Goal: Communication & Community: Share content

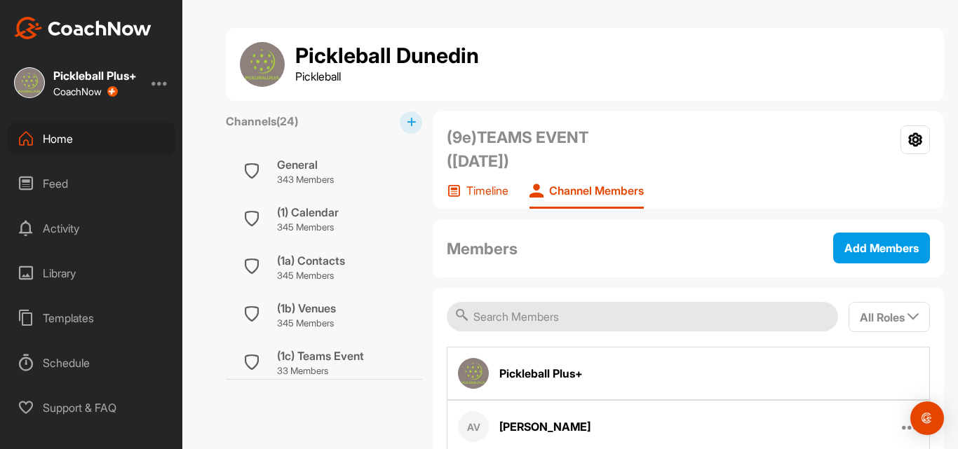
click at [482, 188] on p "Timeline" at bounding box center [487, 191] width 42 height 14
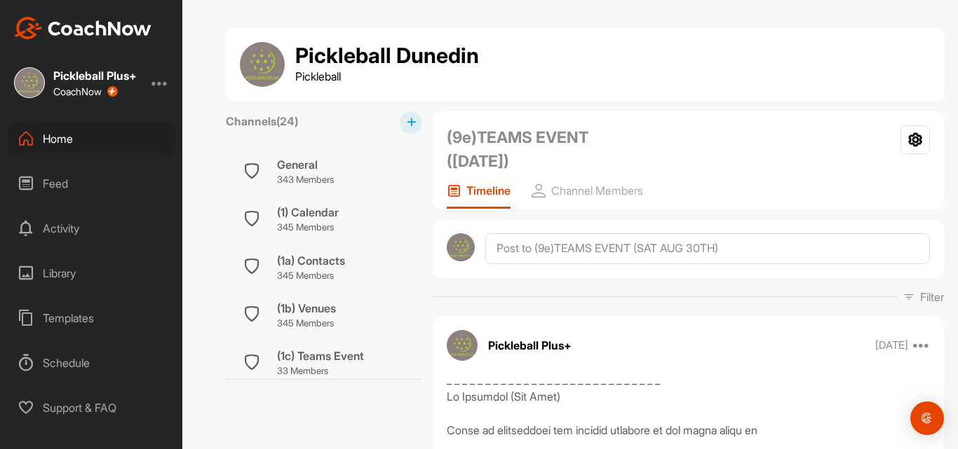
scroll to position [205, 0]
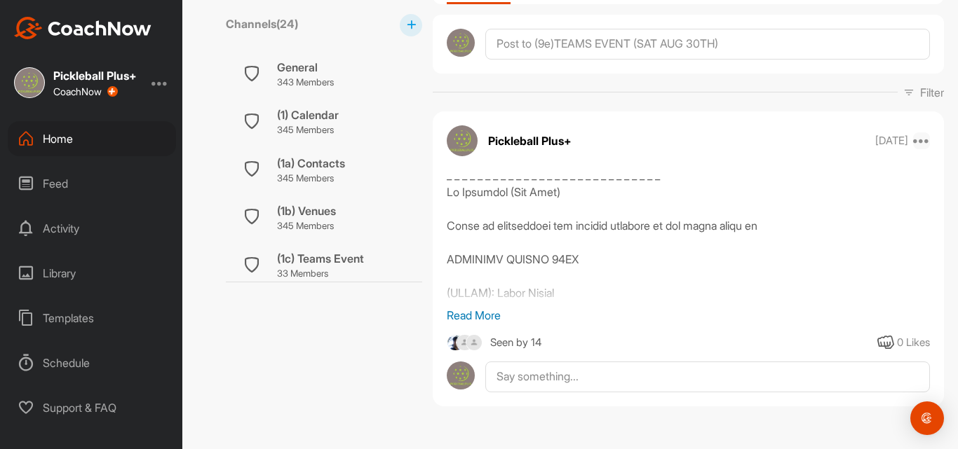
click at [913, 140] on icon at bounding box center [921, 140] width 17 height 17
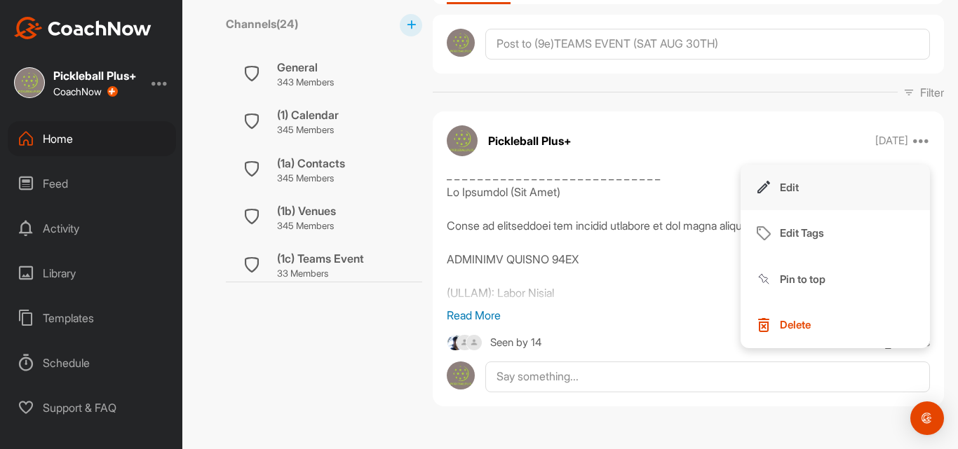
click at [785, 186] on p "Edit" at bounding box center [789, 187] width 19 height 15
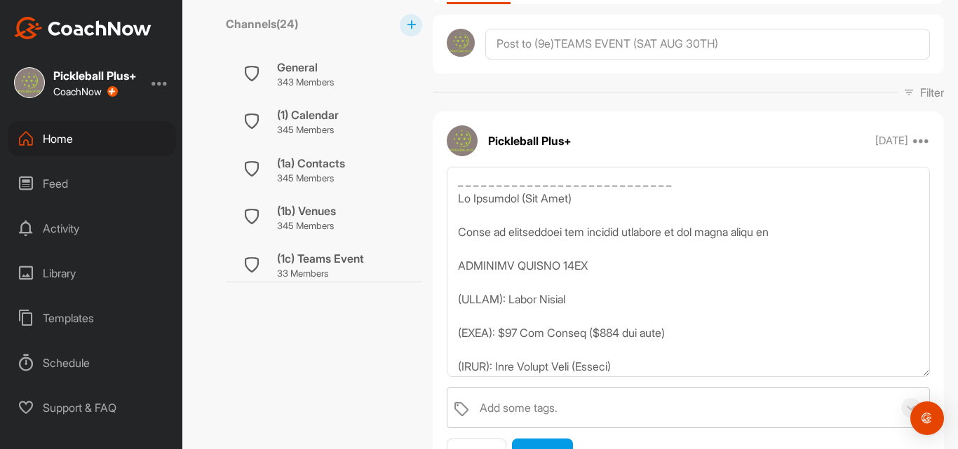
drag, startPoint x: 913, startPoint y: 243, endPoint x: 923, endPoint y: 386, distance: 142.6
click at [923, 386] on div "Add some tags. Cancel Update" at bounding box center [688, 318] width 511 height 303
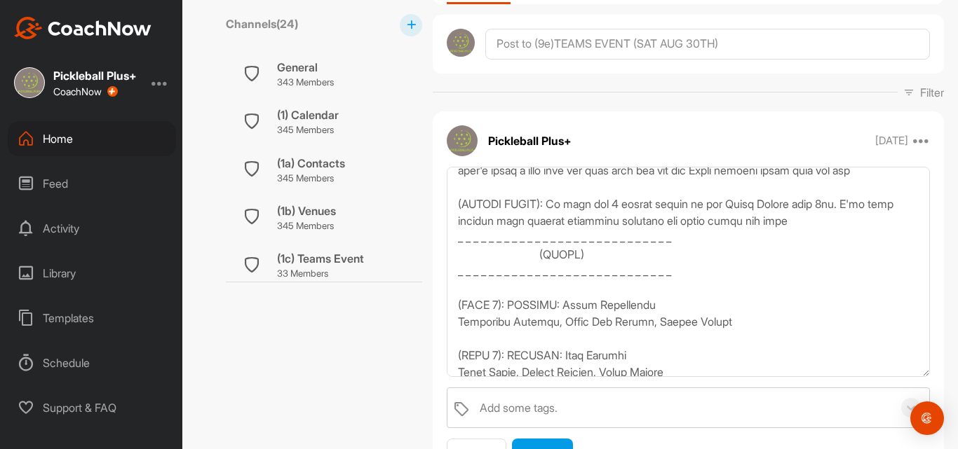
scroll to position [599, 0]
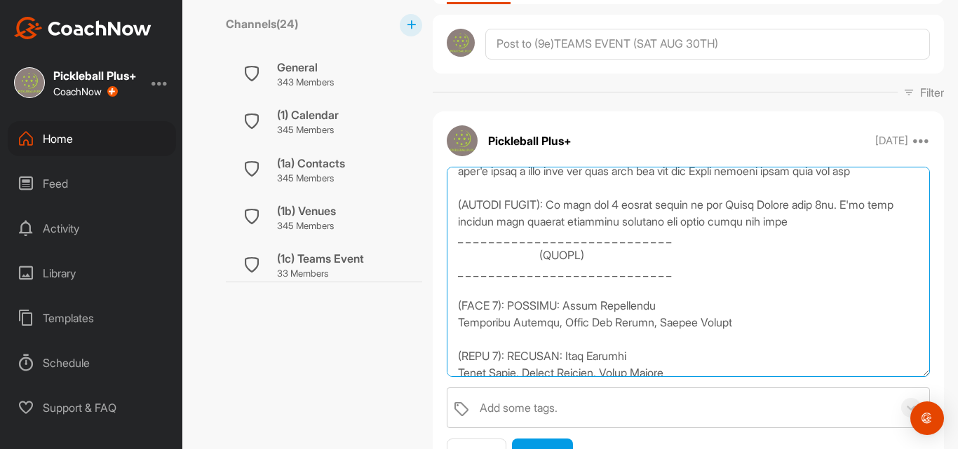
click at [819, 240] on textarea at bounding box center [688, 272] width 483 height 210
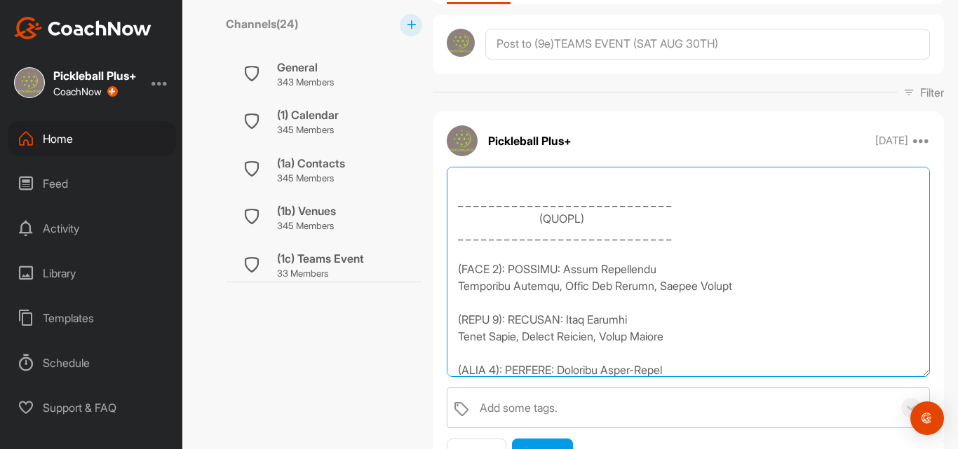
scroll to position [670, 0]
paste textarea "NB: WE'RE RUNNING 1 X RAFFLE COST $5 PER NUMBER _ _ _ _ _ _ _ _ _ _ _ _ _ _ _ _…"
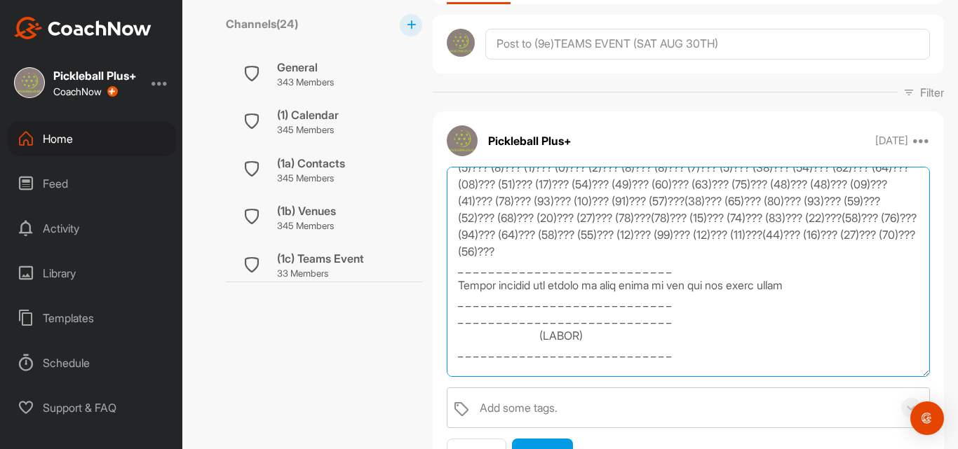
scroll to position [906, 0]
click at [798, 269] on textarea at bounding box center [688, 272] width 483 height 210
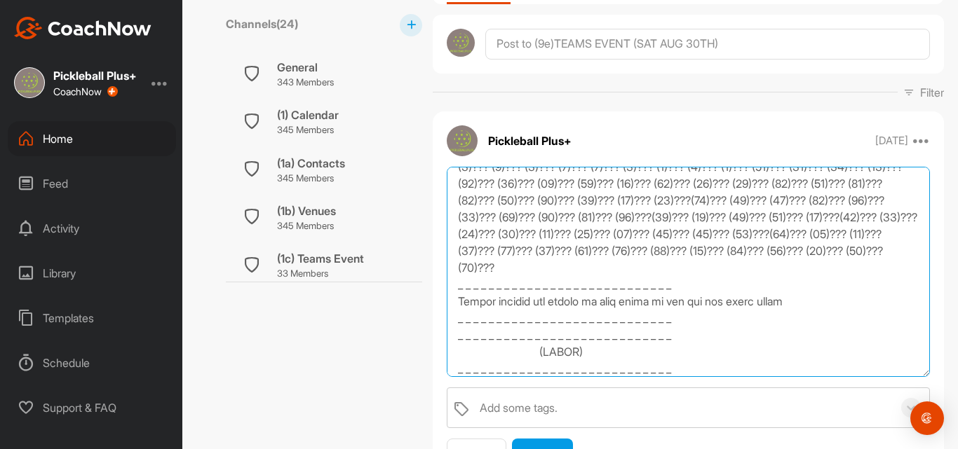
drag, startPoint x: 688, startPoint y: 340, endPoint x: 458, endPoint y: 334, distance: 230.0
click at [458, 334] on textarea at bounding box center [688, 272] width 483 height 210
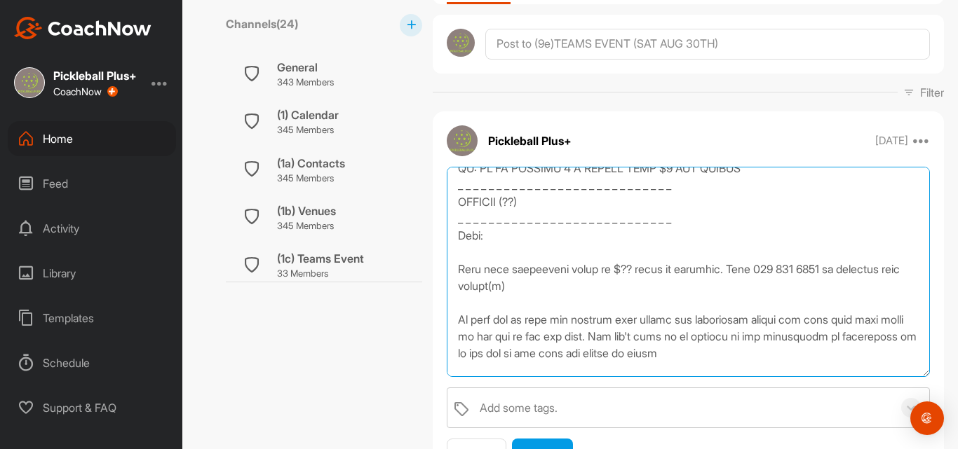
scroll to position [665, 0]
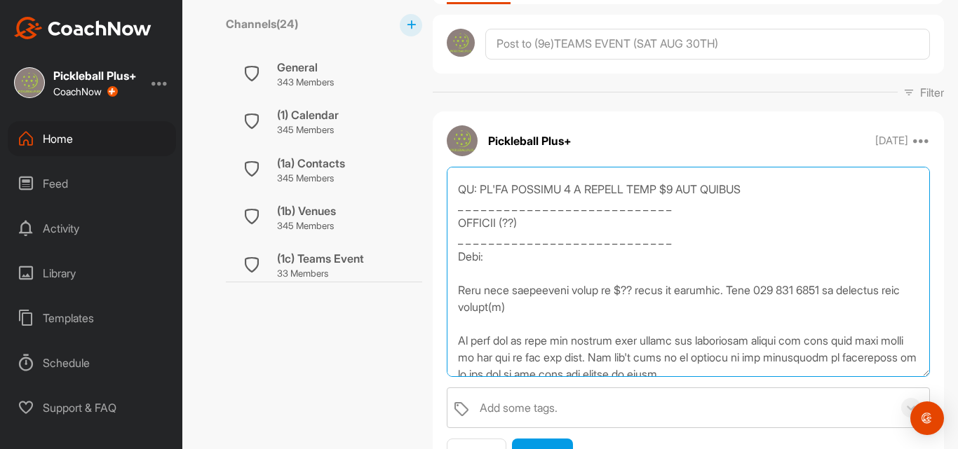
click at [531, 239] on textarea at bounding box center [688, 272] width 483 height 210
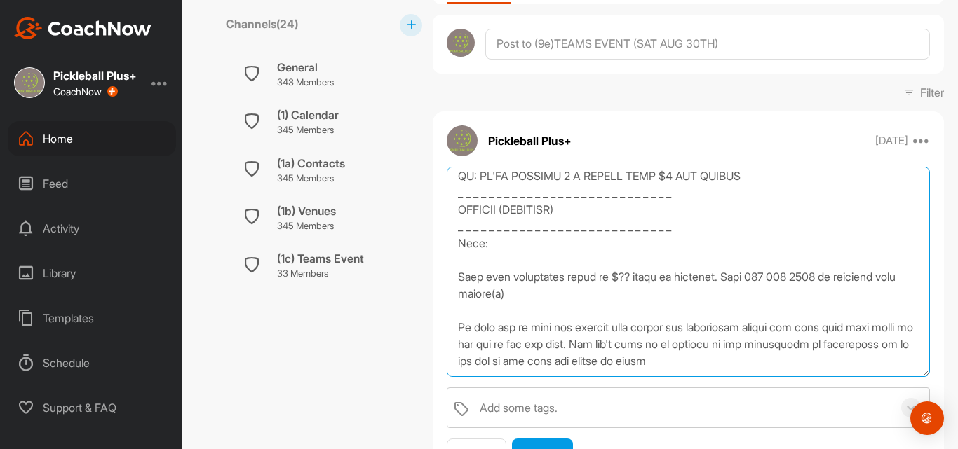
scroll to position [700, 0]
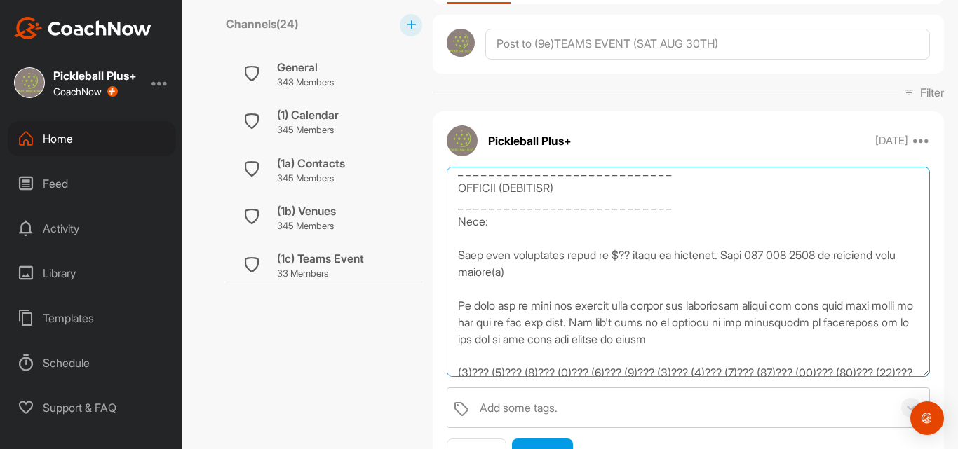
click at [515, 245] on textarea at bounding box center [688, 272] width 483 height 210
paste textarea "https://www.reburger.co.nz/"
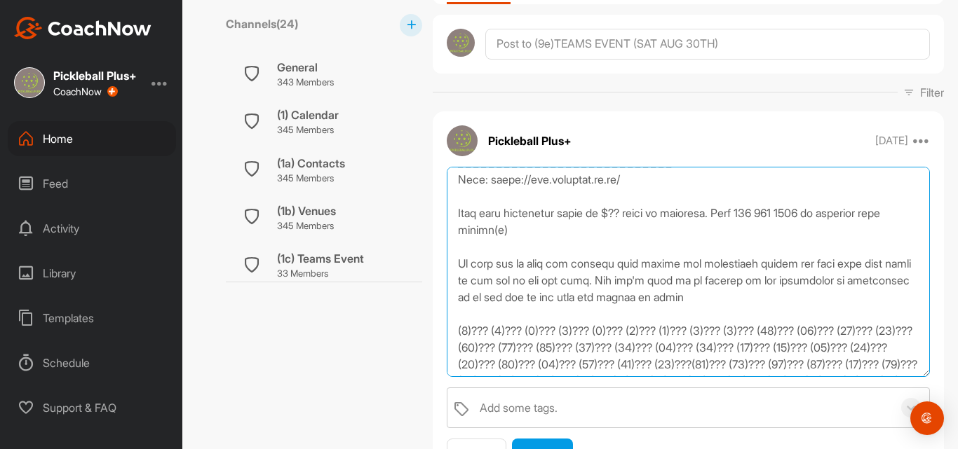
scroll to position [754, 0]
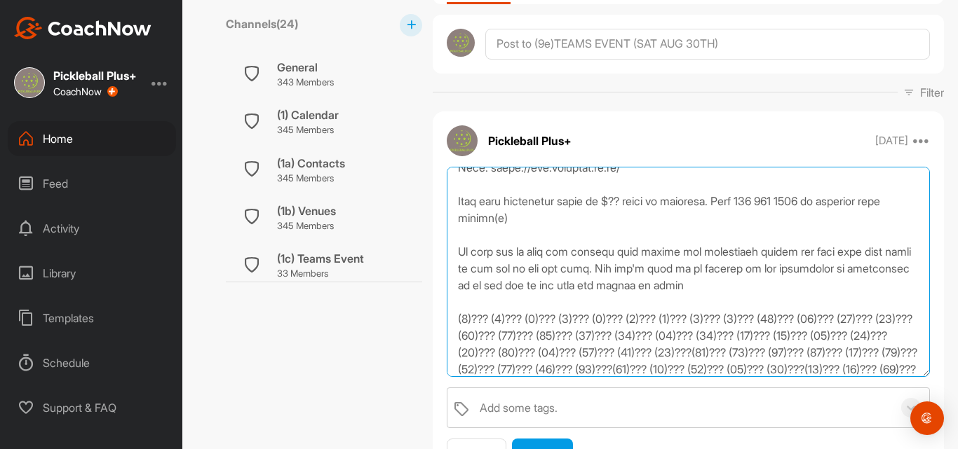
click at [639, 217] on textarea at bounding box center [688, 272] width 483 height 210
type textarea "_ _ _ _ _ _ _ _ _ _ _ _ _ _ _ _ _ _ _ _ _ _ _ _ _ _ _ _ Hi Everyone (Tap Here) …"
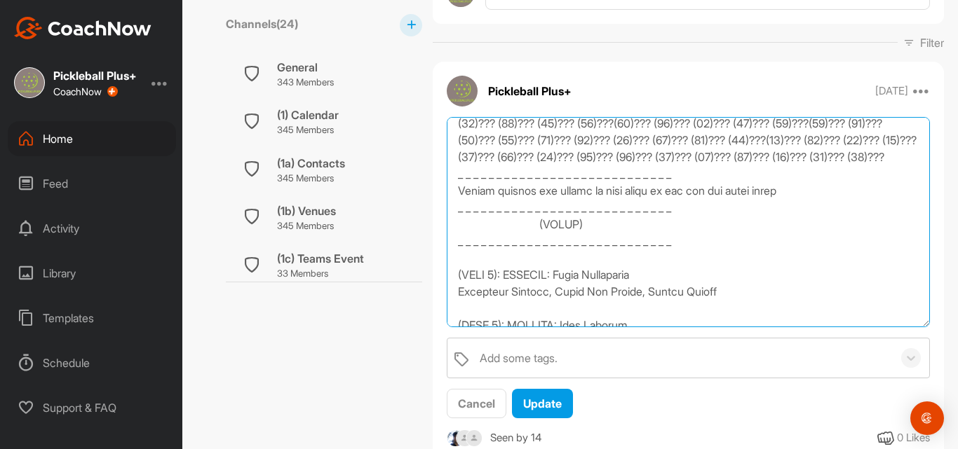
scroll to position [311, 0]
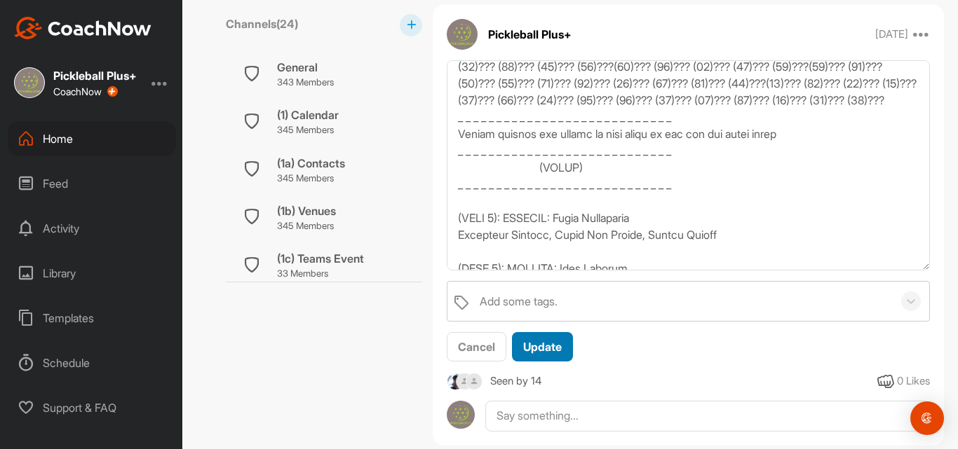
click at [538, 348] on span "Update" at bounding box center [542, 347] width 39 height 14
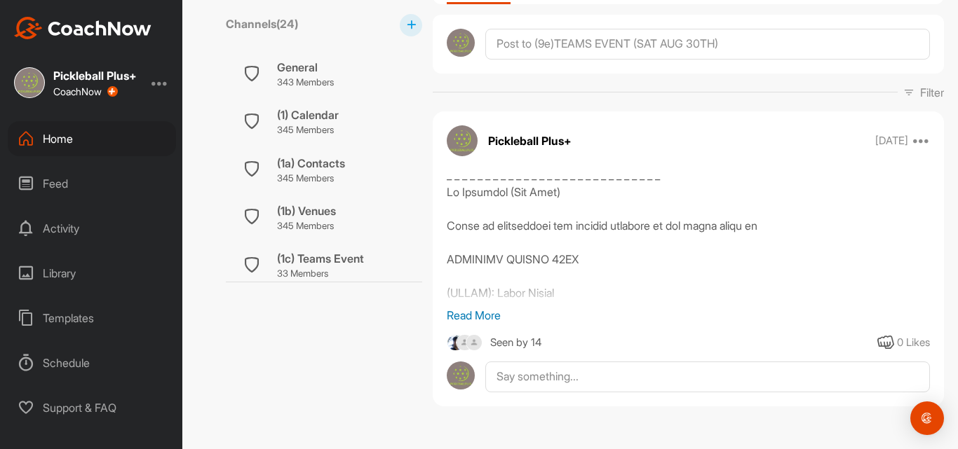
scroll to position [205, 0]
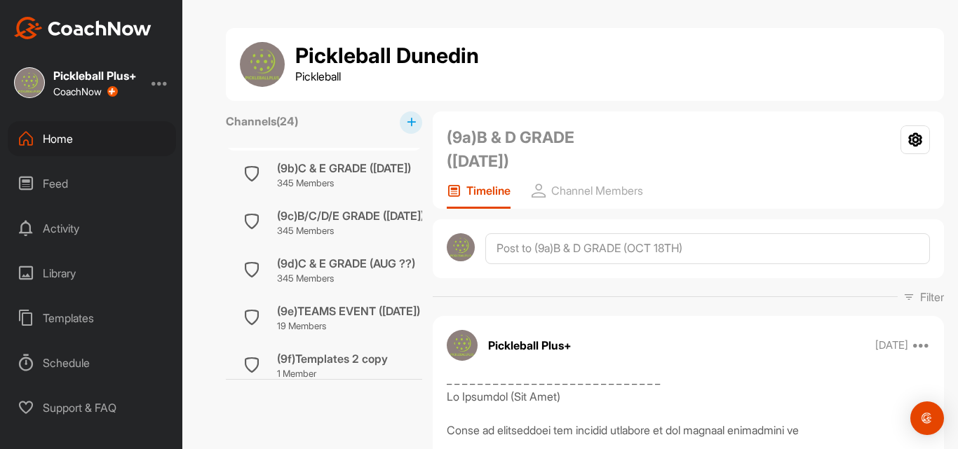
scroll to position [948, 0]
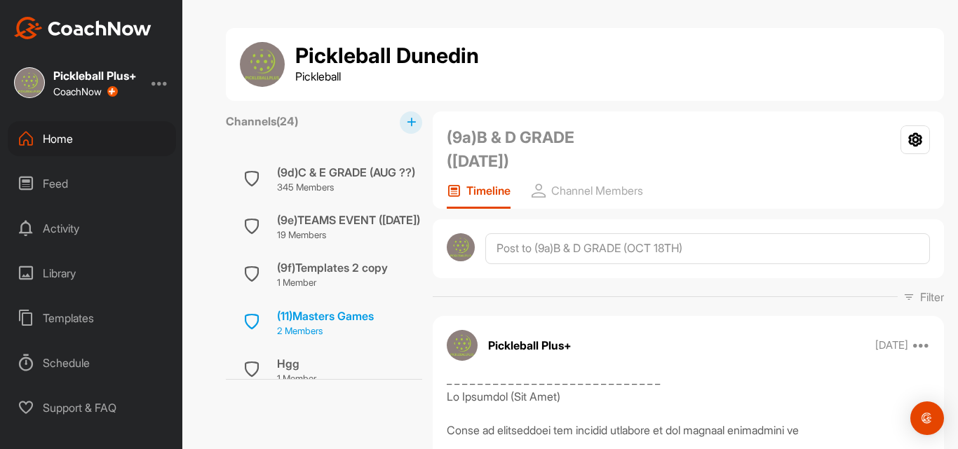
click at [332, 266] on div "(9f)Templates 2 copy" at bounding box center [332, 267] width 111 height 17
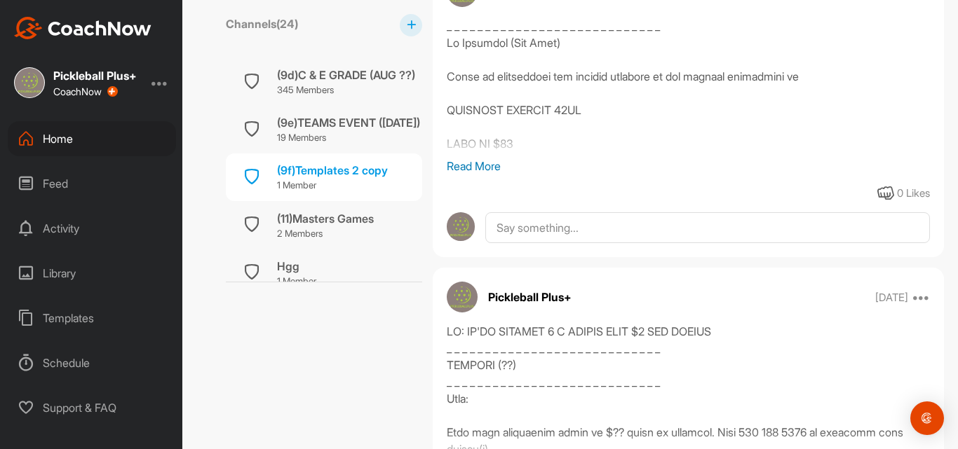
scroll to position [722, 0]
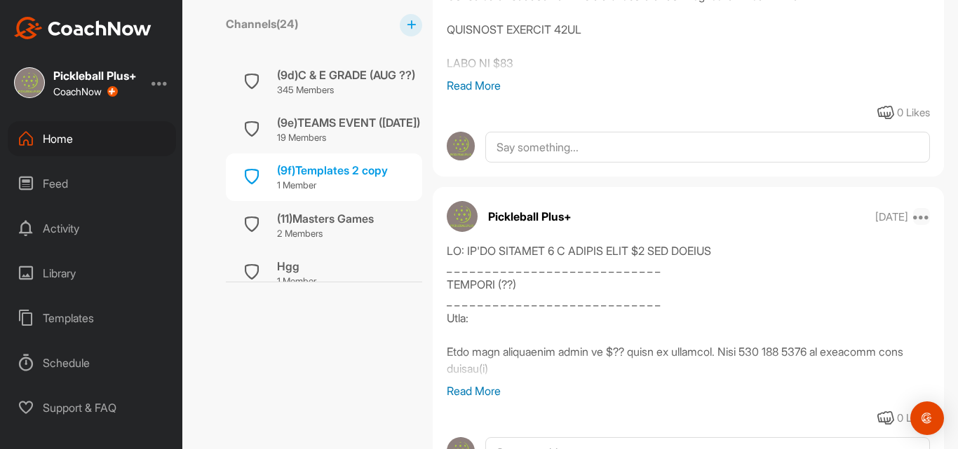
click at [915, 217] on icon at bounding box center [921, 216] width 17 height 17
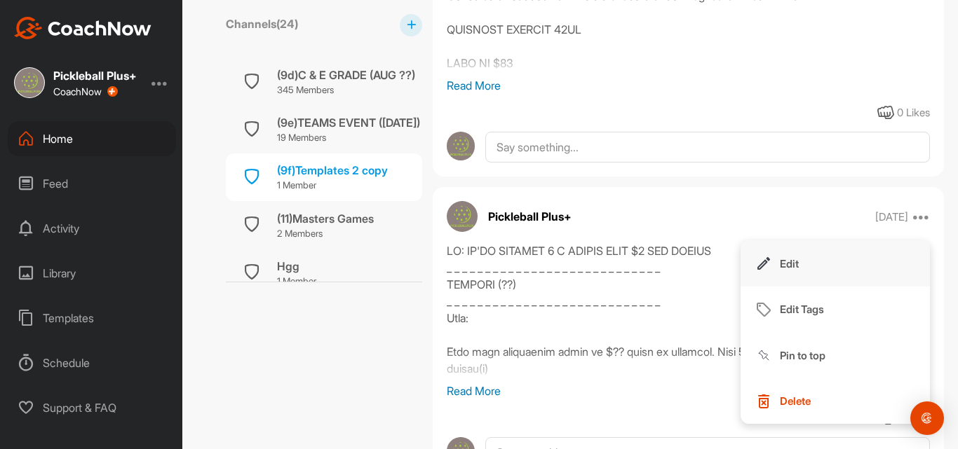
click at [780, 259] on p "Edit" at bounding box center [789, 264] width 19 height 15
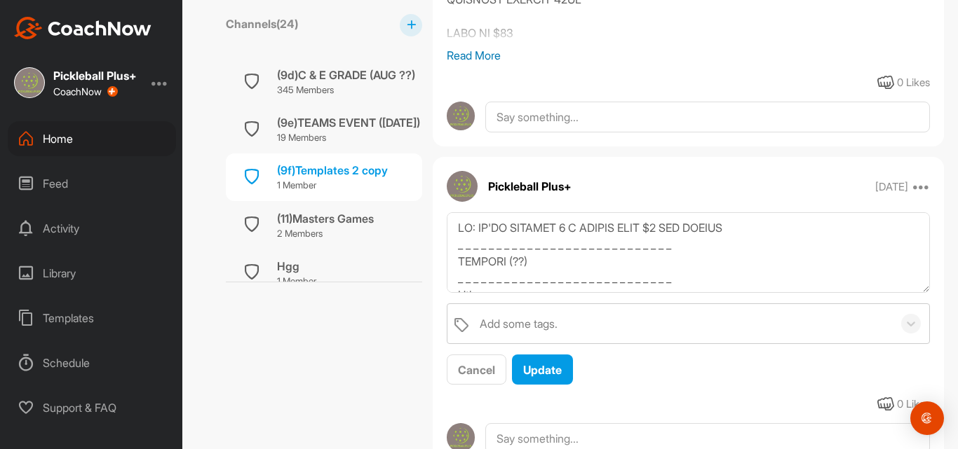
scroll to position [814, 0]
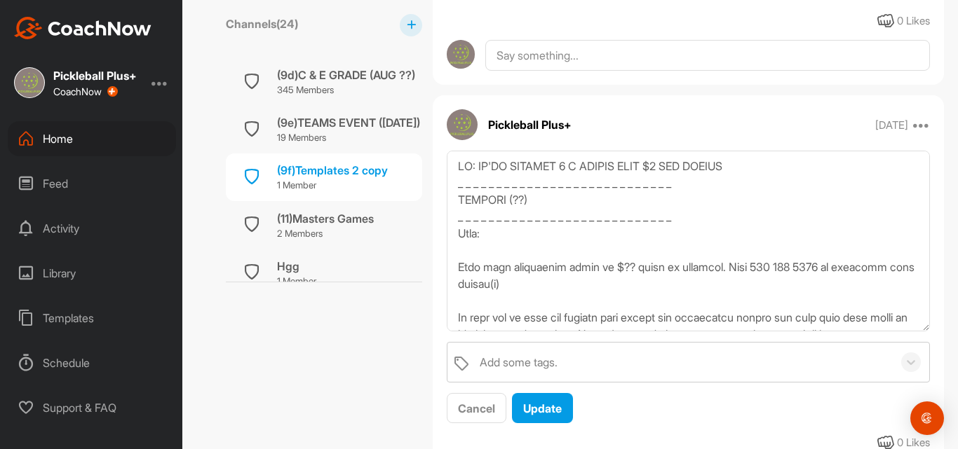
drag, startPoint x: 915, startPoint y: 228, endPoint x: 925, endPoint y: 328, distance: 100.7
click at [925, 328] on div "Add some tags. Cancel Update" at bounding box center [688, 287] width 511 height 273
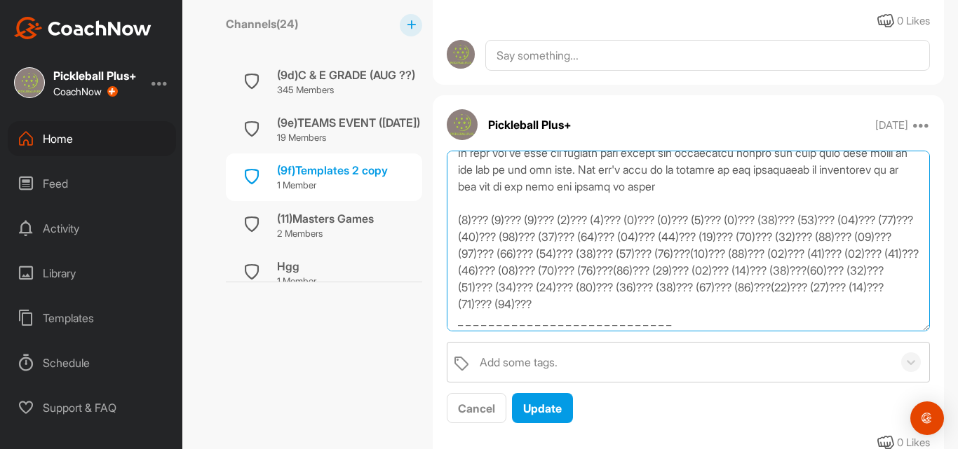
scroll to position [203, 0]
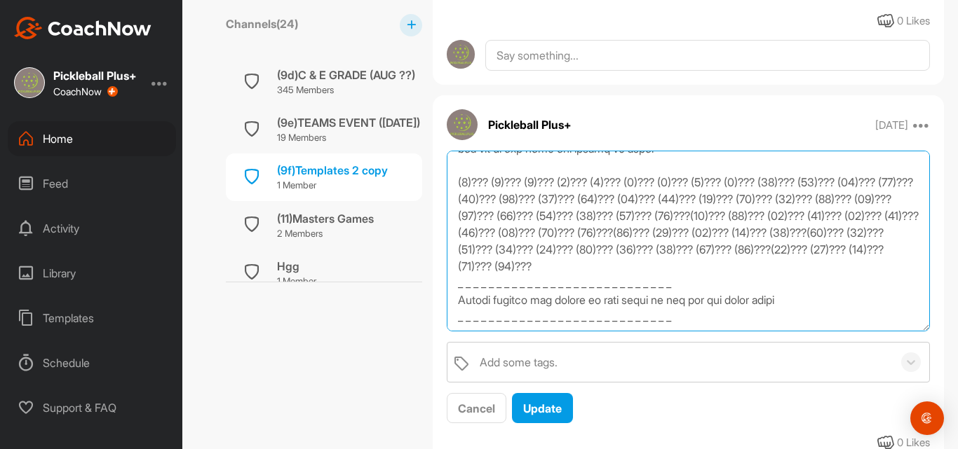
drag, startPoint x: 459, startPoint y: 165, endPoint x: 825, endPoint y: 315, distance: 395.5
click at [825, 315] on textarea at bounding box center [688, 241] width 483 height 181
click at [570, 249] on textarea at bounding box center [688, 241] width 483 height 181
